Goal: Understand process/instructions: Learn about a topic

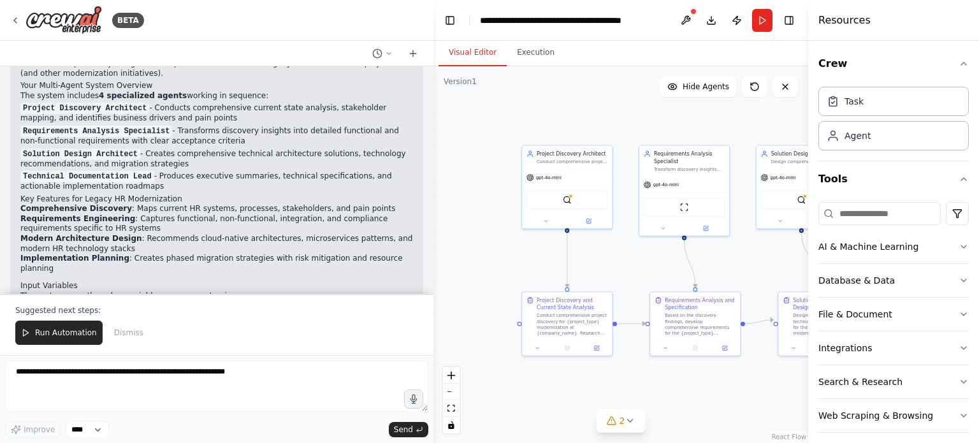
scroll to position [671, 0]
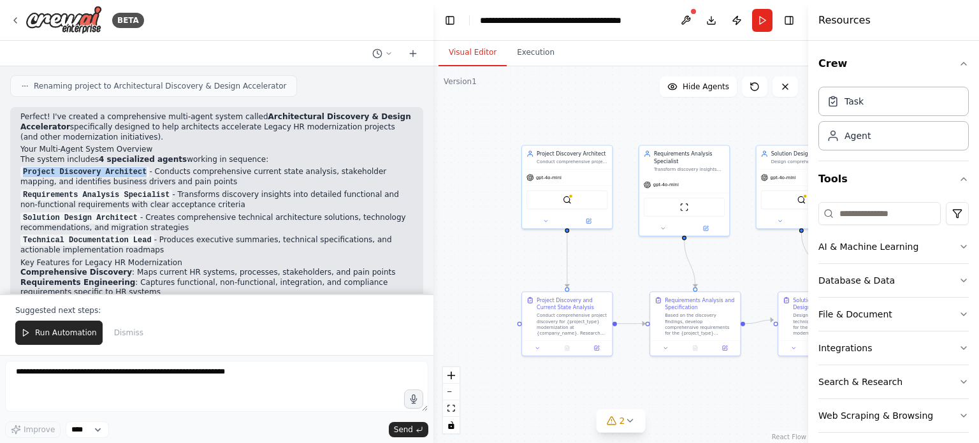
drag, startPoint x: 135, startPoint y: 159, endPoint x: 23, endPoint y: 157, distance: 112.2
click at [23, 166] on code "Project Discovery Architect" at bounding box center [84, 171] width 129 height 11
copy code "Project Discovery Architect"
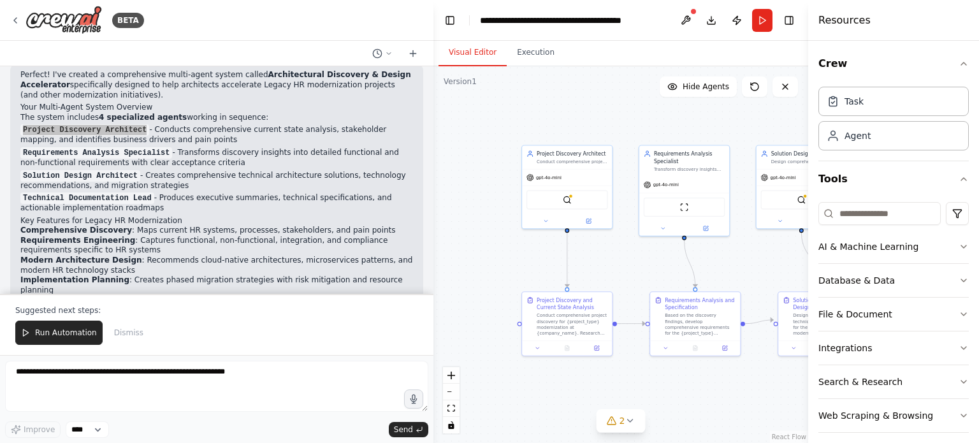
scroll to position [735, 0]
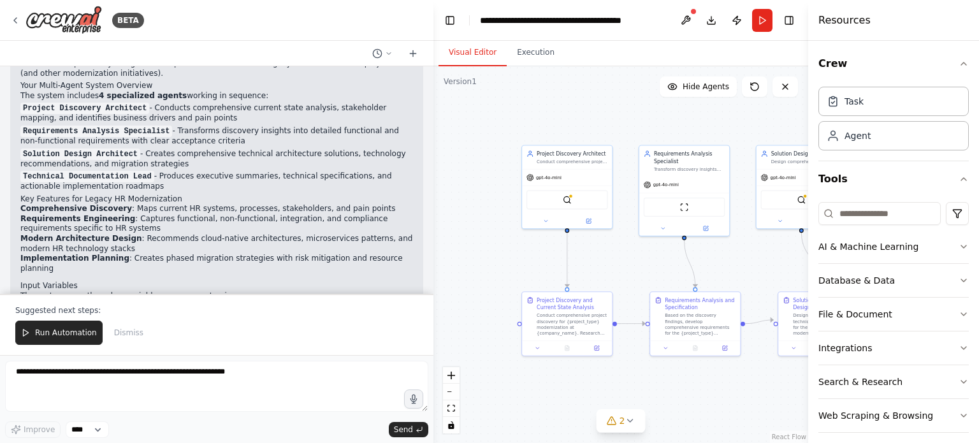
click at [115, 234] on strong "Modern Architecture Design" at bounding box center [81, 238] width 122 height 9
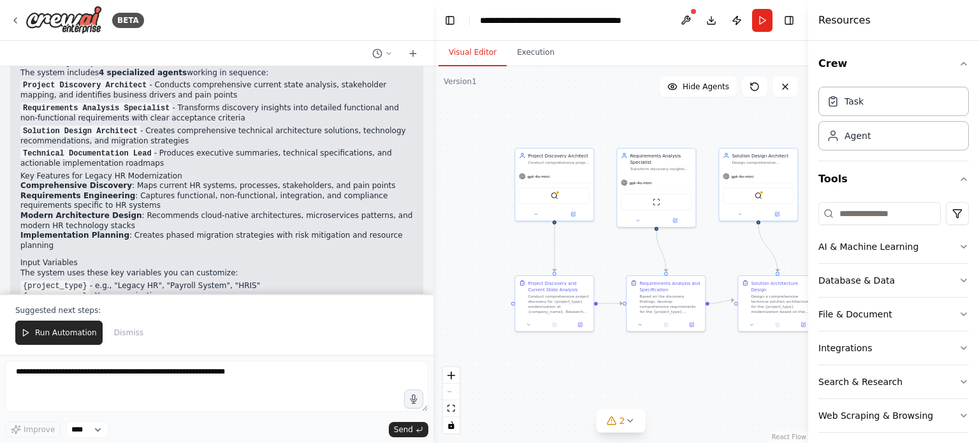
scroll to position [863, 0]
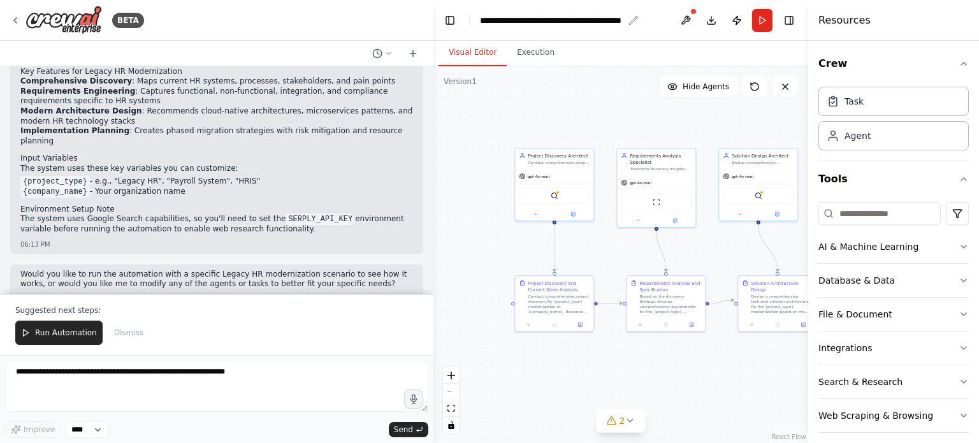
click at [634, 19] on icon "breadcrumb" at bounding box center [634, 20] width 10 height 10
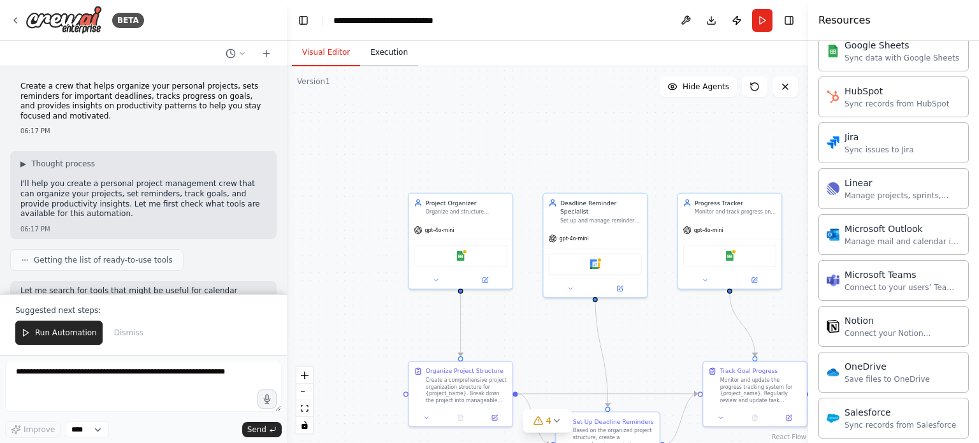
click at [369, 54] on button "Execution" at bounding box center [389, 53] width 58 height 27
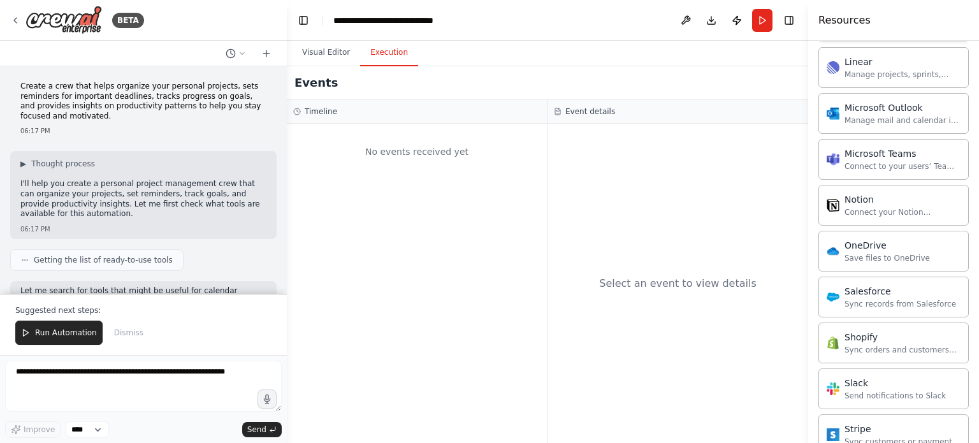
scroll to position [1693, 0]
